Goal: Navigation & Orientation: Find specific page/section

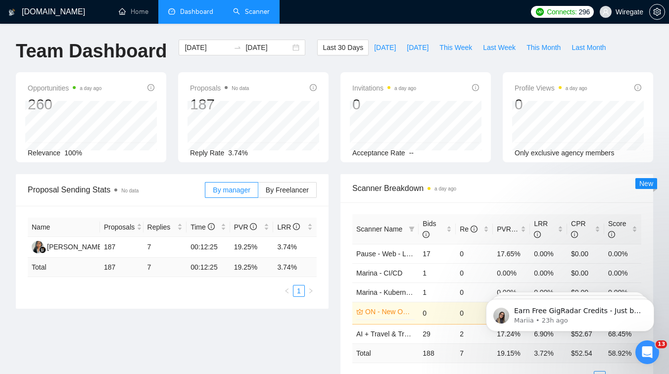
click at [245, 9] on link "Scanner" at bounding box center [251, 11] width 37 height 8
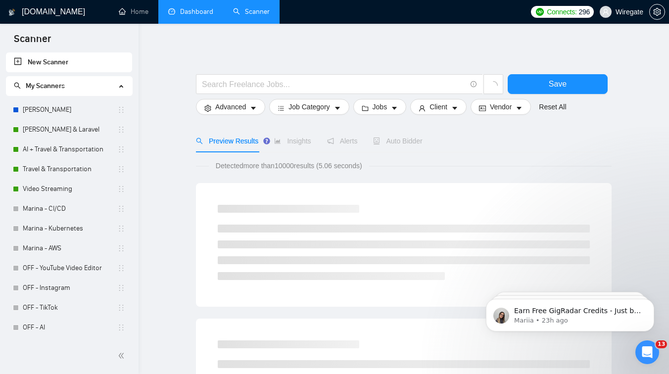
click at [187, 14] on link "Dashboard" at bounding box center [190, 11] width 45 height 8
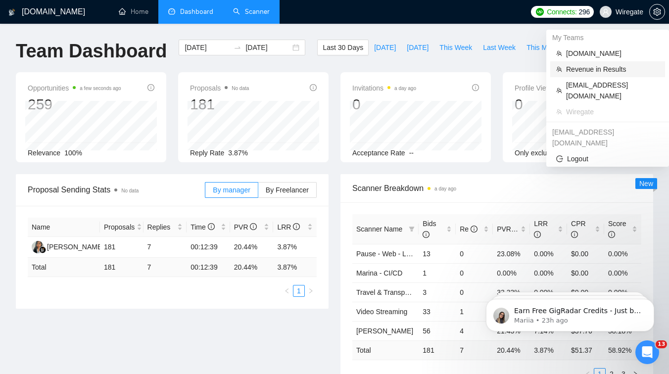
click at [600, 64] on span "Revenue in Results" at bounding box center [612, 69] width 93 height 11
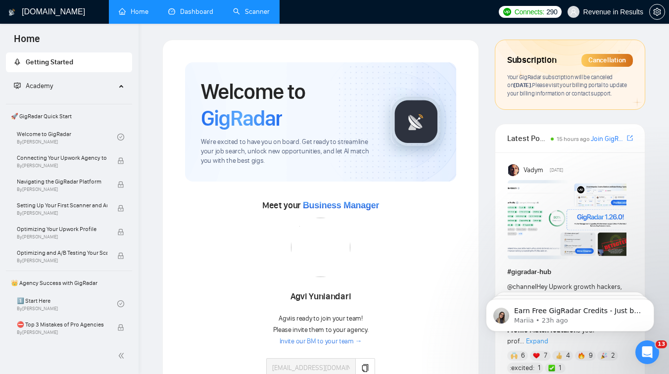
click at [187, 10] on link "Dashboard" at bounding box center [190, 11] width 45 height 8
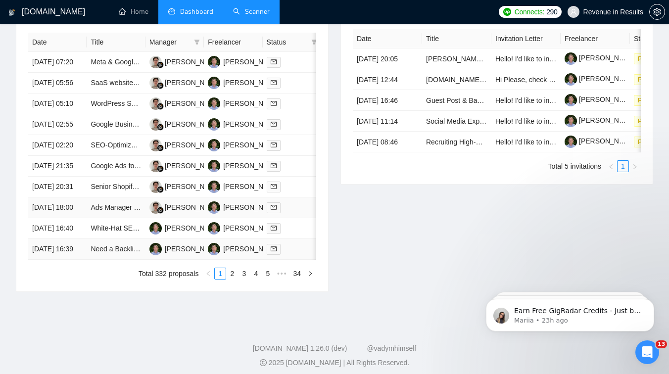
scroll to position [399, 0]
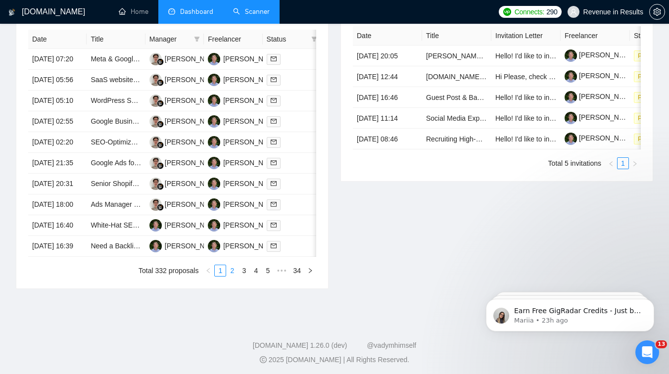
click at [230, 276] on link "2" at bounding box center [232, 270] width 11 height 11
click at [219, 276] on link "1" at bounding box center [220, 270] width 11 height 11
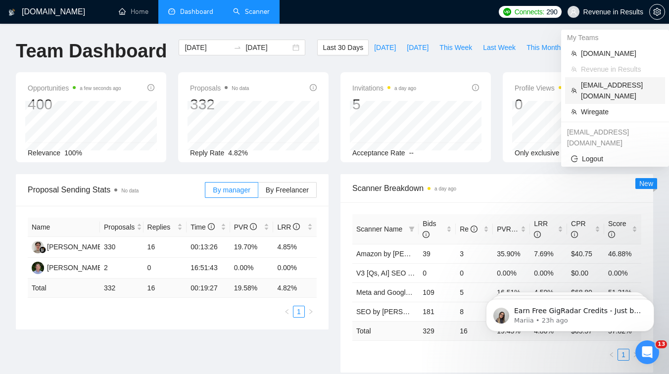
click at [602, 87] on span "[EMAIL_ADDRESS][DOMAIN_NAME]" at bounding box center [620, 91] width 78 height 22
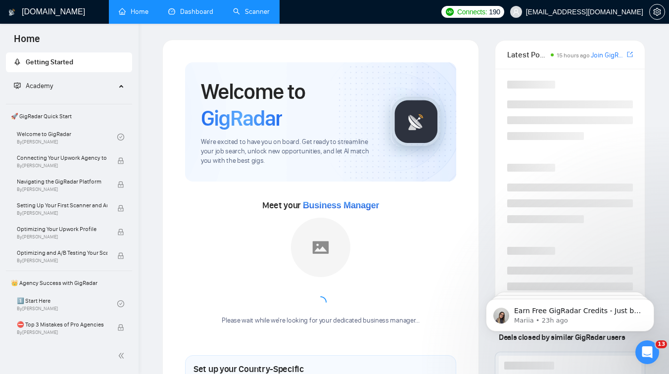
click at [190, 8] on link "Dashboard" at bounding box center [190, 11] width 45 height 8
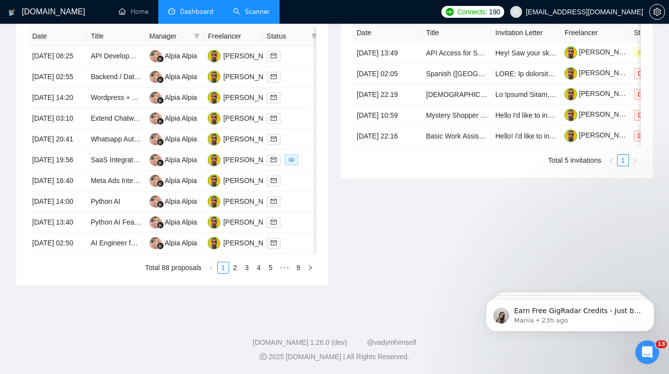
scroll to position [515, 0]
click at [236, 270] on link "2" at bounding box center [235, 267] width 11 height 11
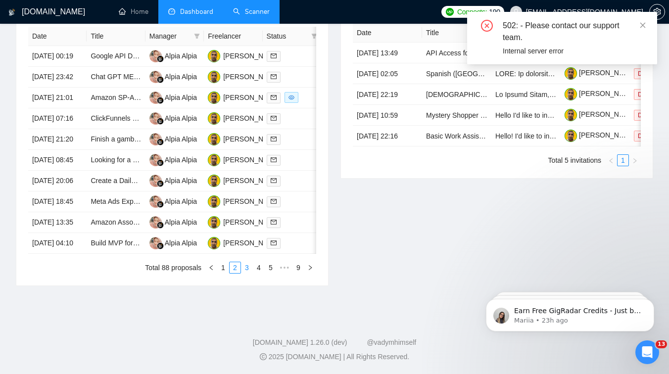
click at [246, 273] on link "3" at bounding box center [246, 267] width 11 height 11
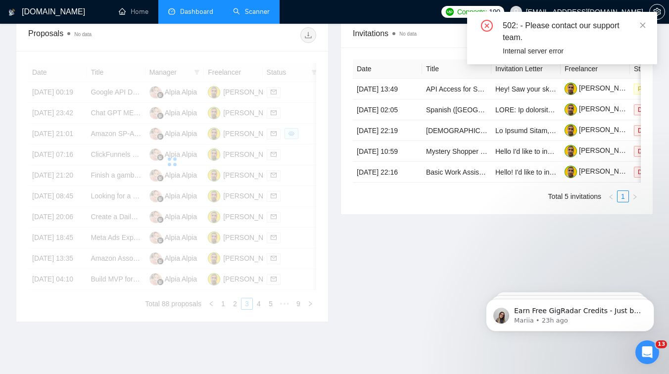
scroll to position [380, 0]
